Goal: Task Accomplishment & Management: Manage account settings

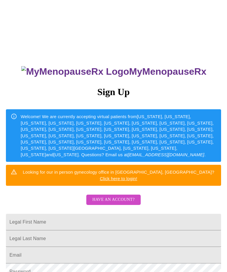
click at [92, 214] on input "Legal First Name" at bounding box center [113, 222] width 215 height 17
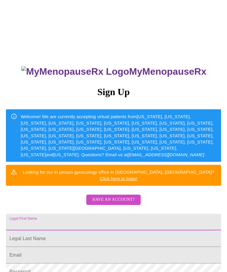
scroll to position [26, 0]
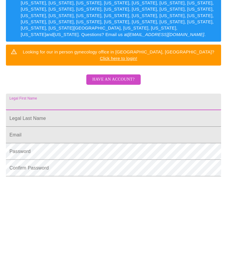
click at [121, 170] on span "Have an account?" at bounding box center [113, 173] width 42 height 7
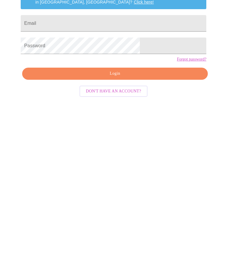
scroll to position [25, 0]
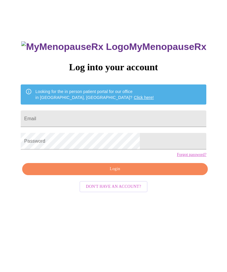
click at [122, 120] on input "Email" at bounding box center [113, 118] width 185 height 17
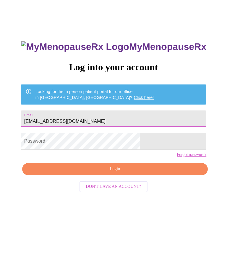
type input "[EMAIL_ADDRESS][DOMAIN_NAME]"
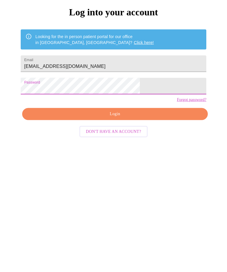
click at [124, 163] on button "Login" at bounding box center [114, 169] width 185 height 12
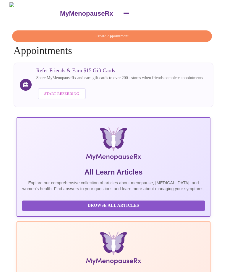
click at [123, 11] on icon "open drawer" at bounding box center [126, 13] width 7 height 7
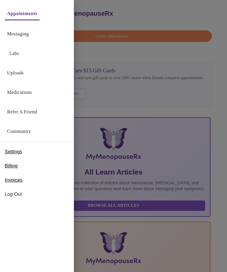
scroll to position [0, 91]
click at [97, 8] on div at bounding box center [113, 136] width 227 height 272
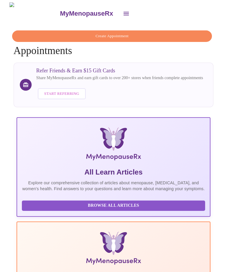
click at [119, 16] on button "open drawer" at bounding box center [126, 13] width 14 height 14
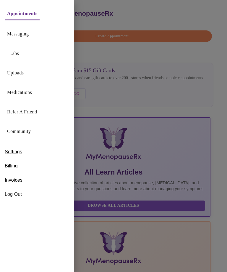
click at [28, 32] on link "Messaging" at bounding box center [18, 34] width 22 height 8
